Goal: Navigation & Orientation: Find specific page/section

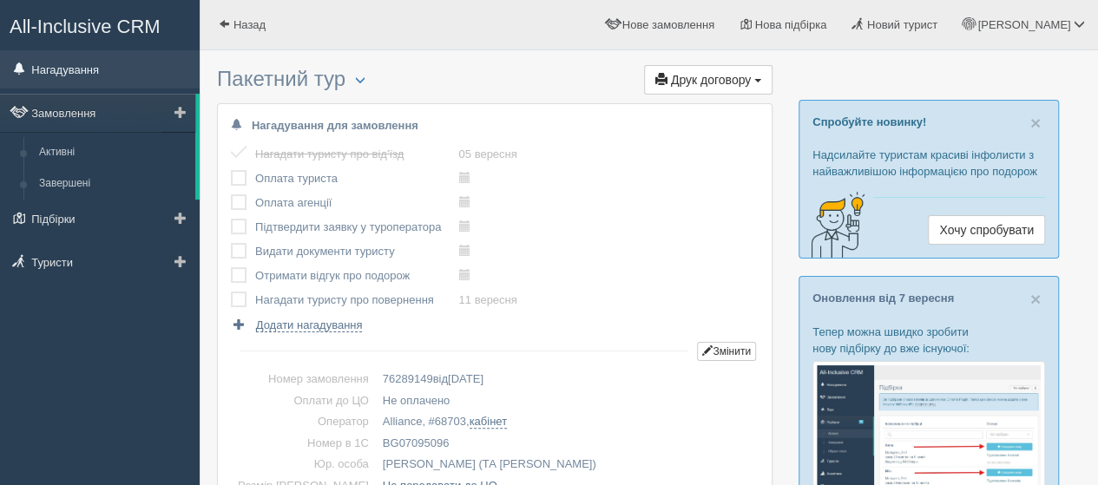
click at [59, 70] on link "Нагадування" at bounding box center [100, 69] width 200 height 38
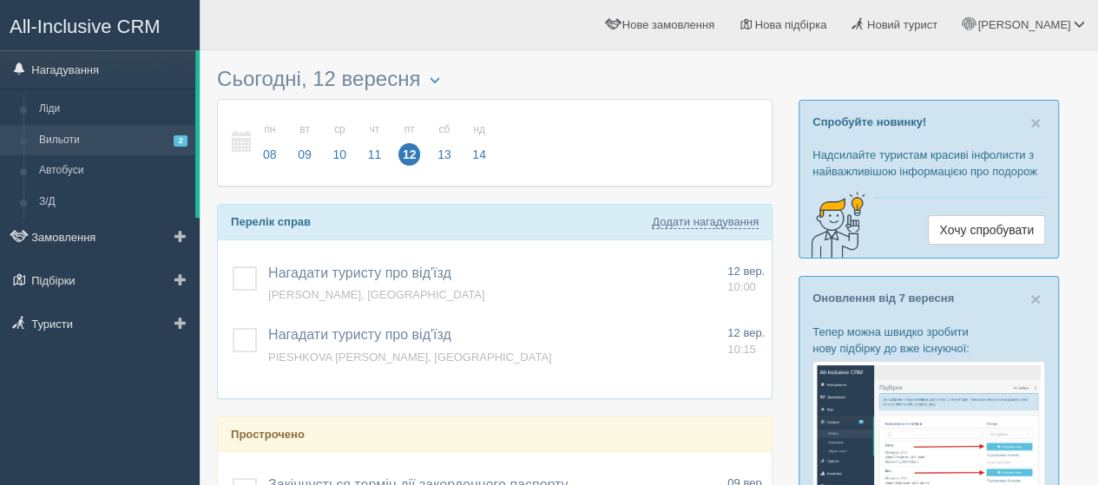
click at [51, 141] on link "Вильоти 2" at bounding box center [113, 140] width 164 height 31
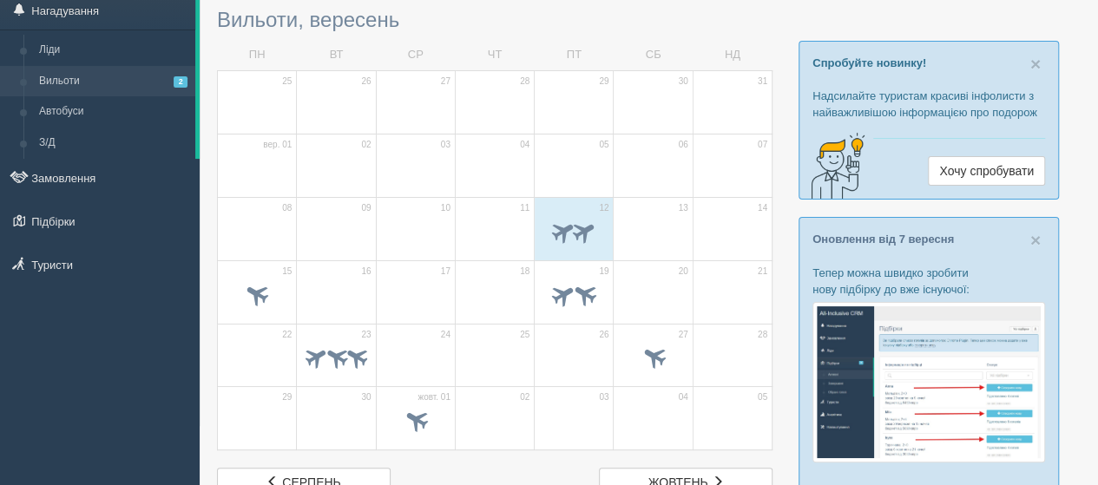
scroll to position [87, 0]
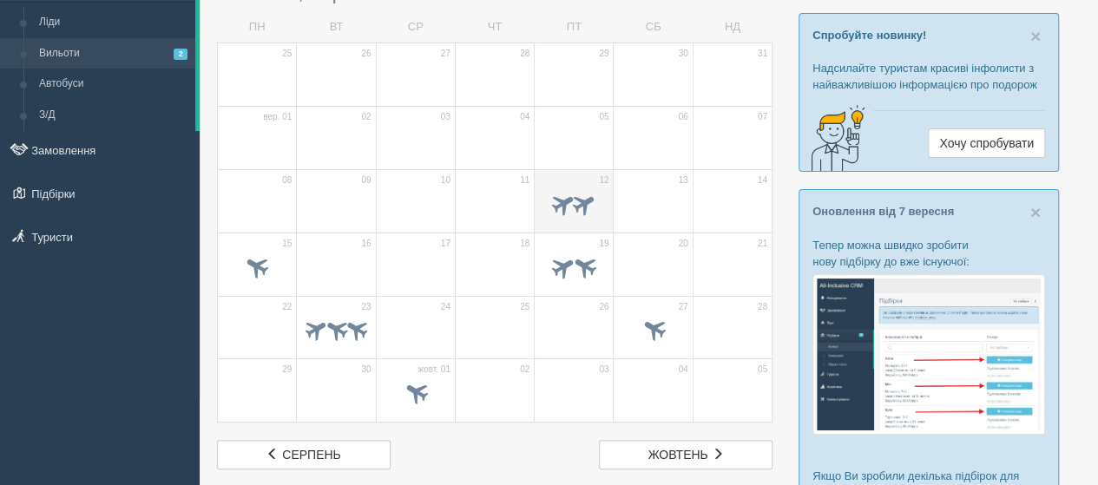
click at [564, 173] on td "12" at bounding box center [574, 200] width 79 height 63
